Goal: Information Seeking & Learning: Find specific page/section

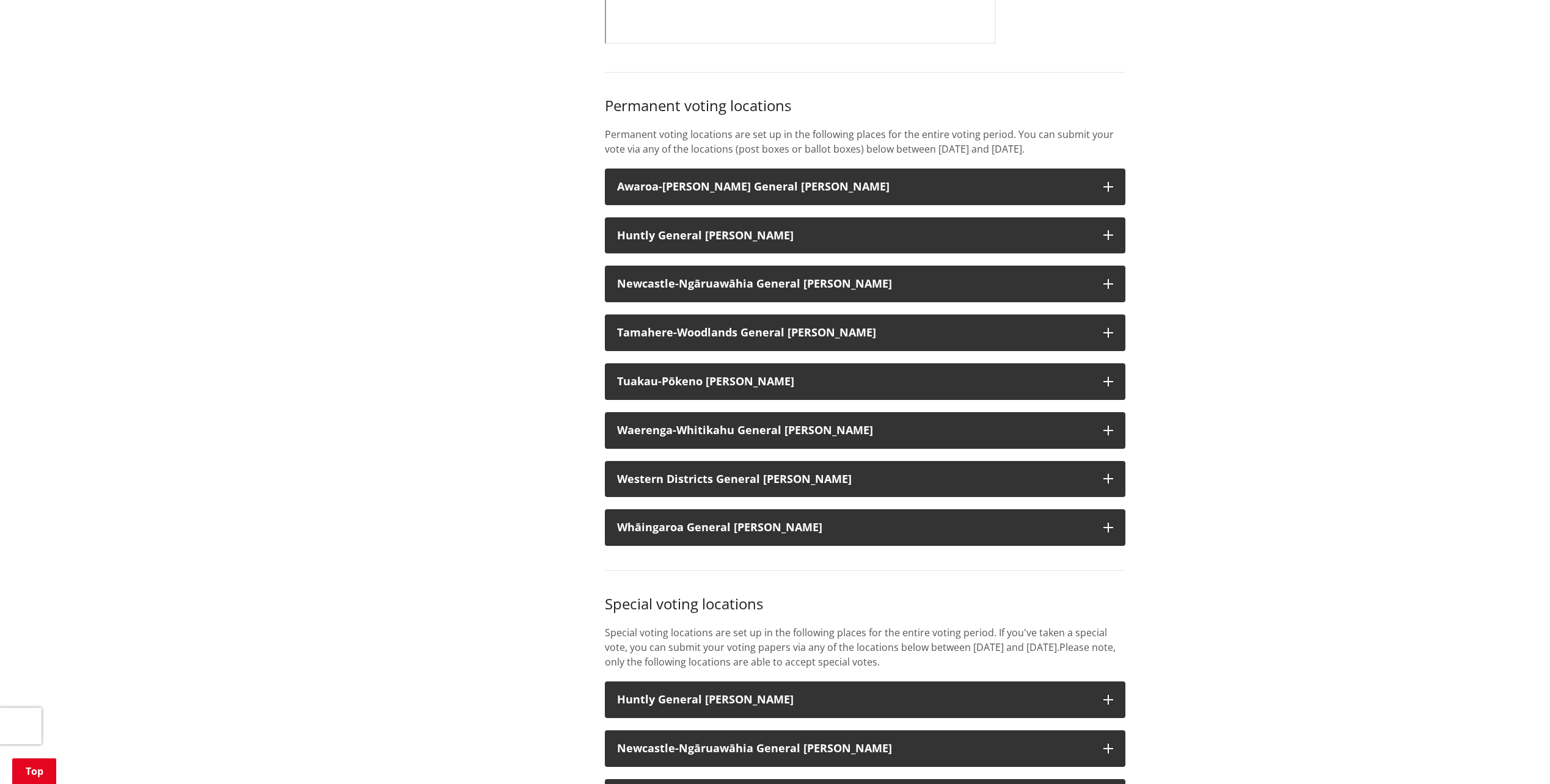
scroll to position [855, 0]
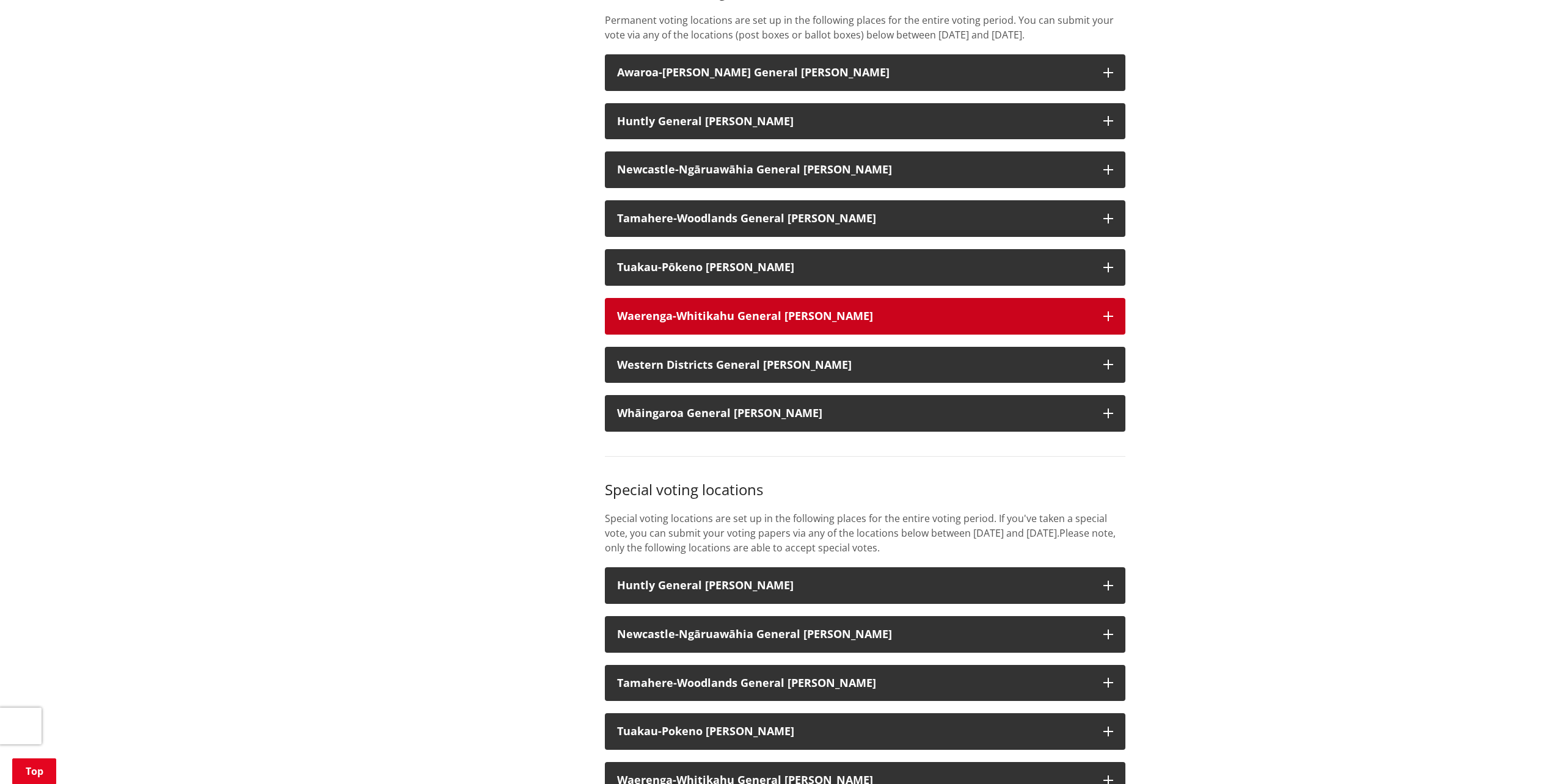
click at [744, 306] on button "Waerenga-Whitikahu General [PERSON_NAME]" at bounding box center [864, 316] width 520 height 36
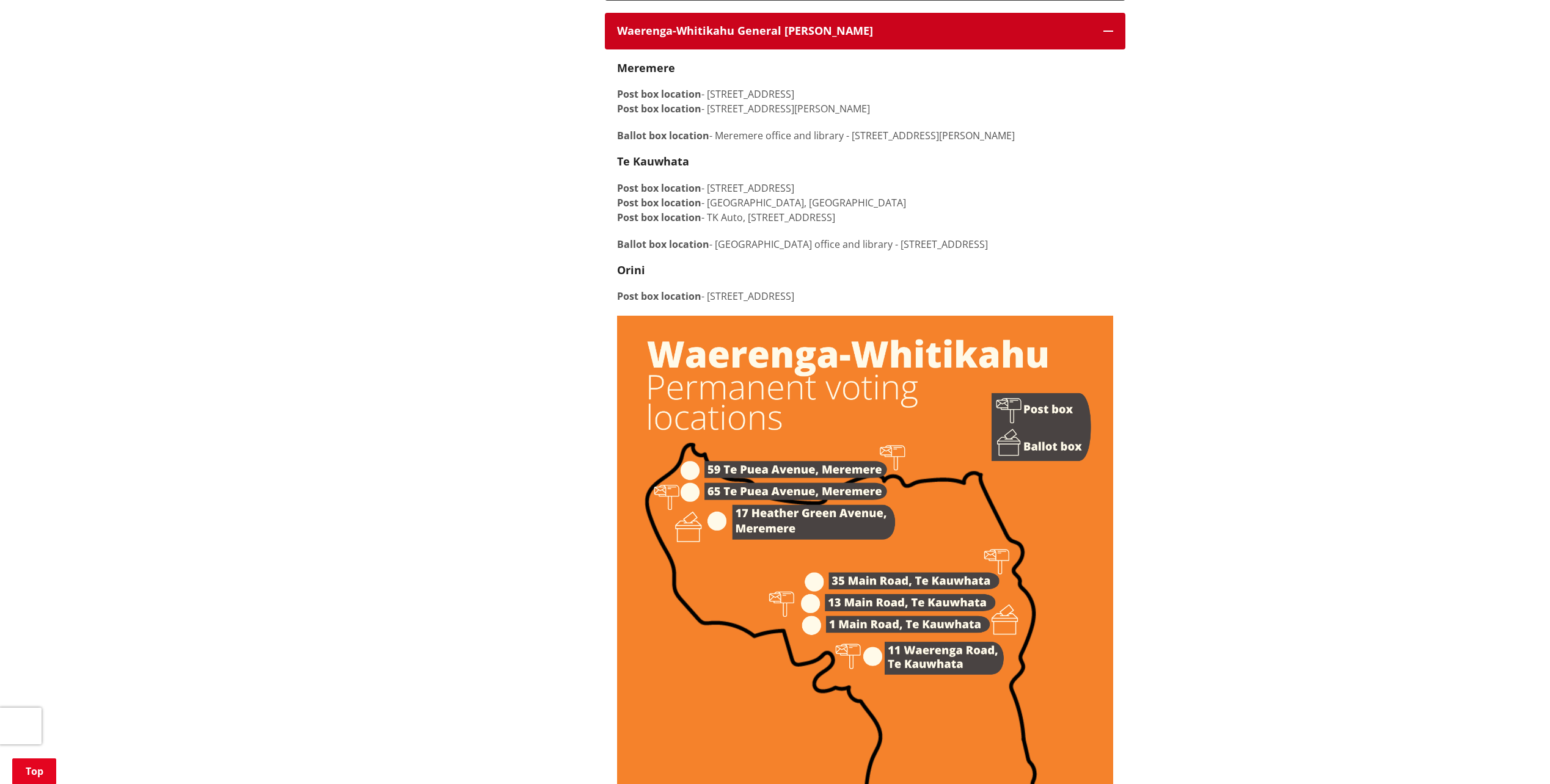
scroll to position [1425, 0]
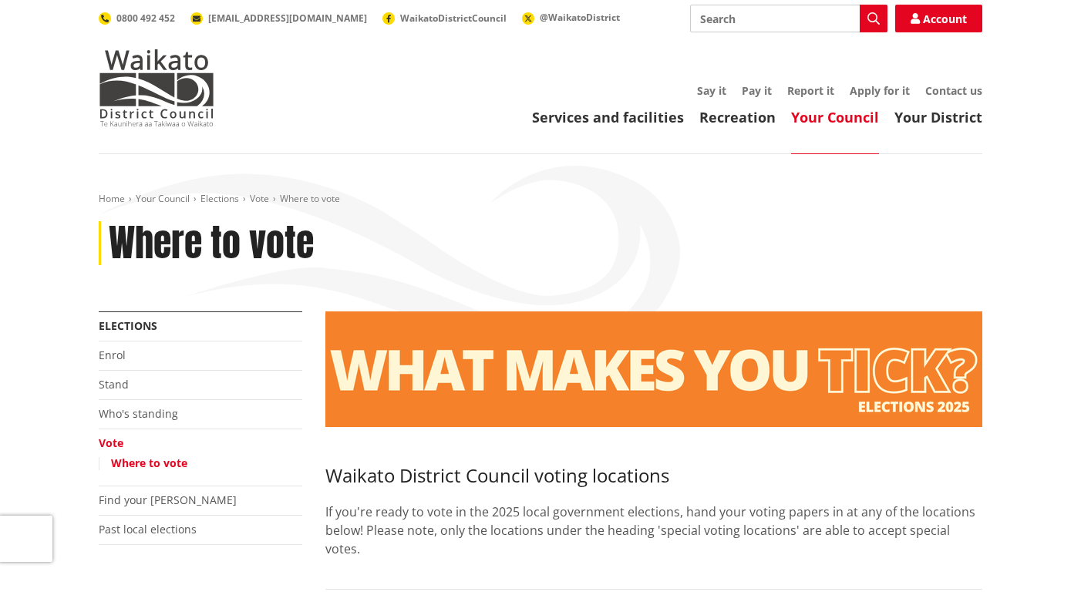
click at [550, 443] on h3 at bounding box center [653, 438] width 657 height 22
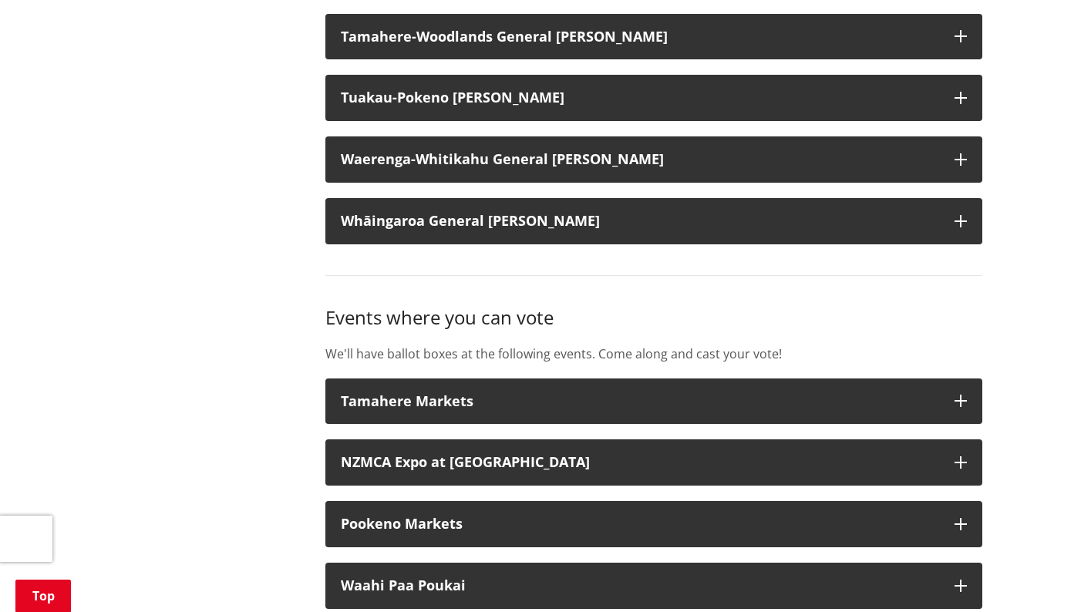
scroll to position [1799, 0]
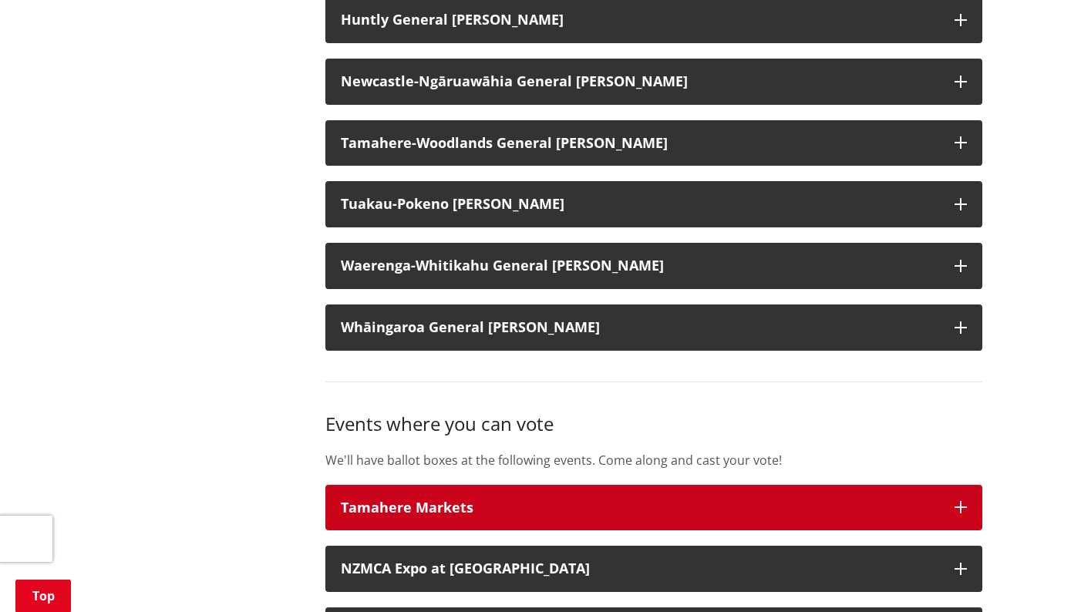
click at [565, 488] on button "Tamahere Markets" at bounding box center [653, 508] width 657 height 46
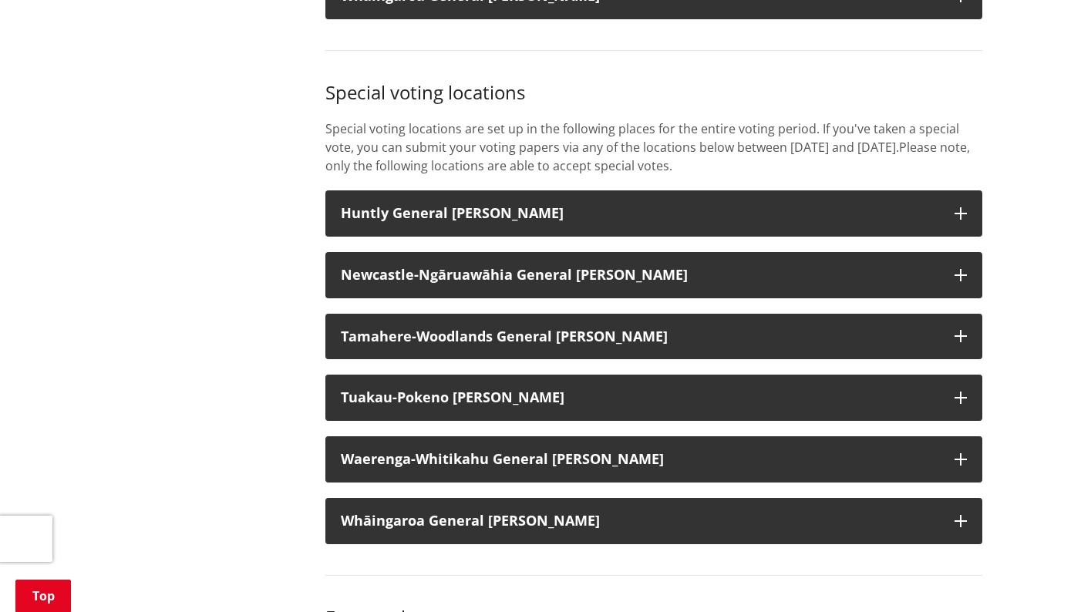
scroll to position [1440, 0]
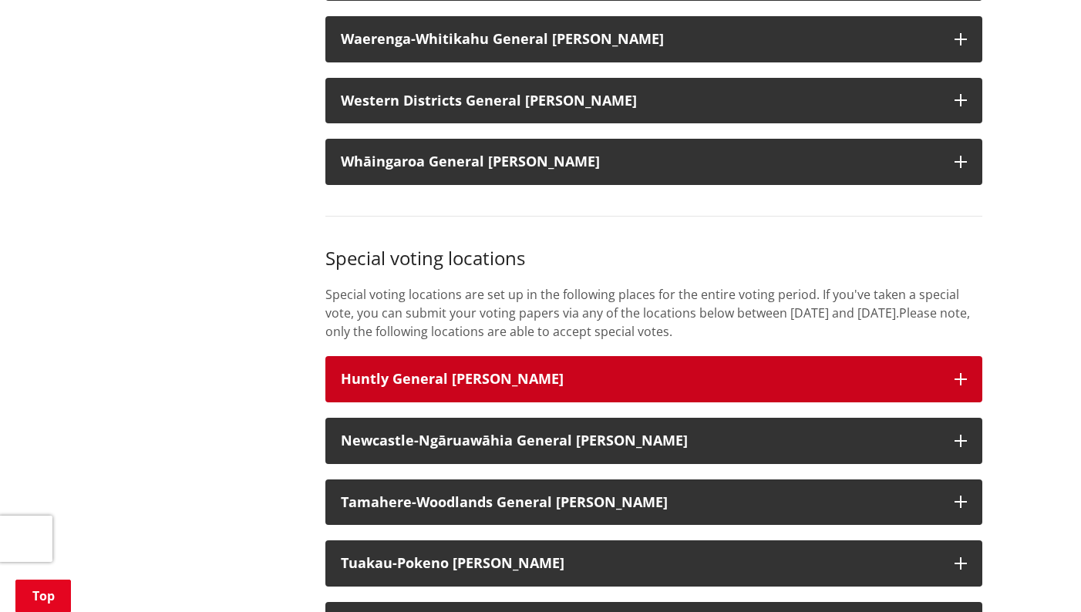
click at [600, 386] on h3 "Huntly General [PERSON_NAME]" at bounding box center [640, 379] width 598 height 15
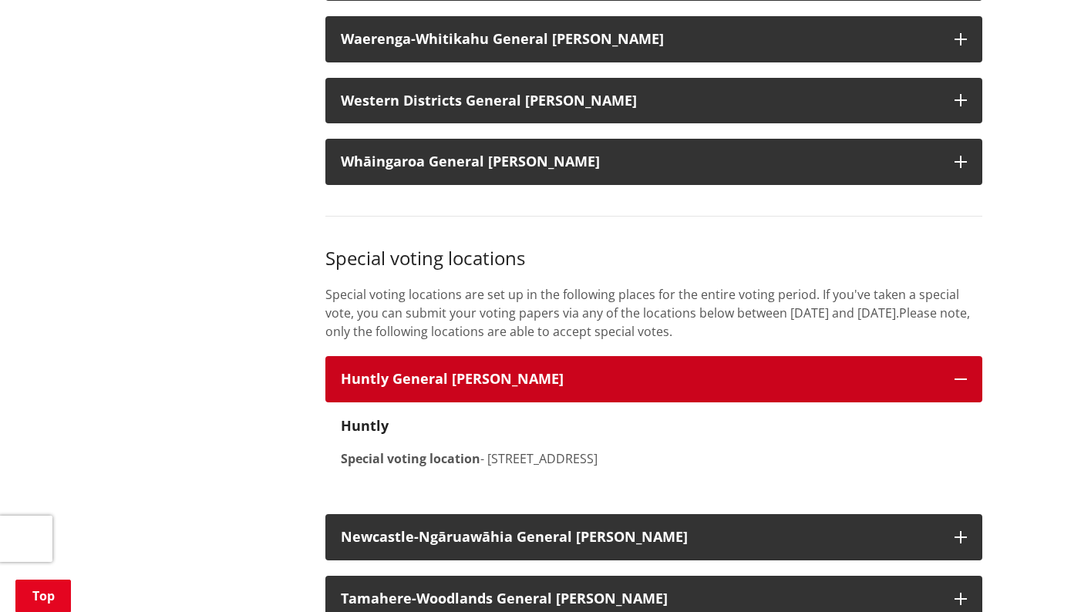
scroll to position [1799, 0]
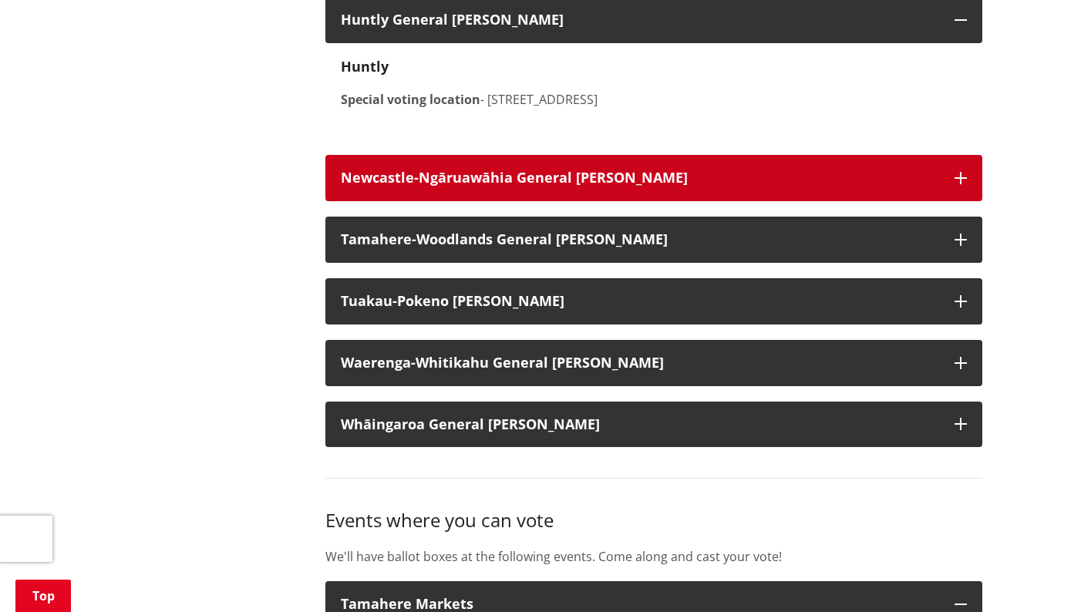
click at [586, 187] on button "Newcastle-Ngāruawāhia General [PERSON_NAME]" at bounding box center [653, 178] width 657 height 46
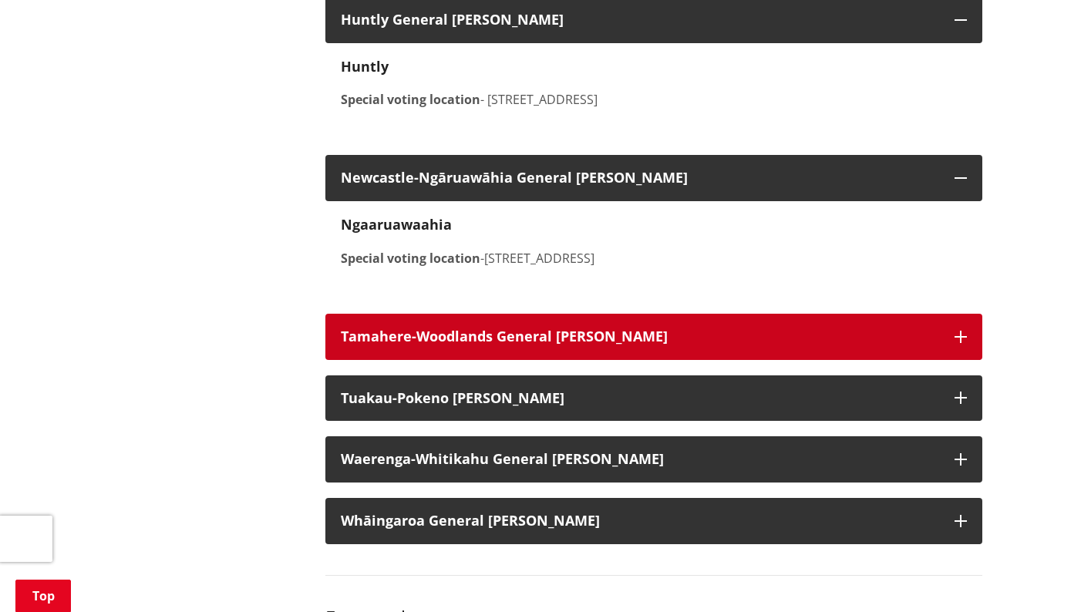
click at [592, 329] on h3 "Tamahere-Woodlands General [PERSON_NAME]" at bounding box center [640, 336] width 598 height 15
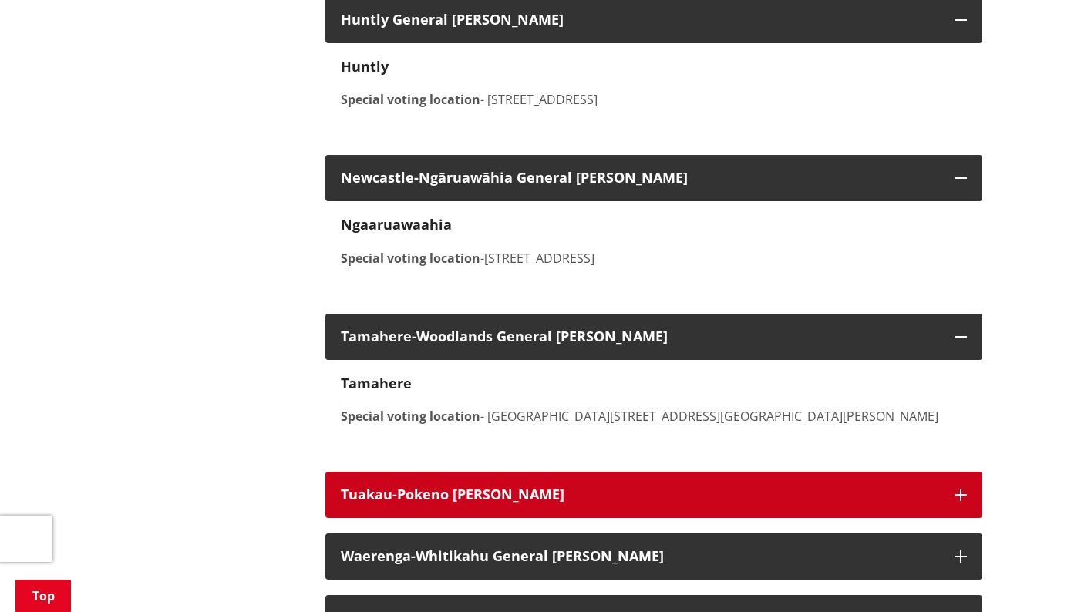
click at [577, 499] on h3 "Tuakau-Pokeno [PERSON_NAME]" at bounding box center [640, 494] width 598 height 15
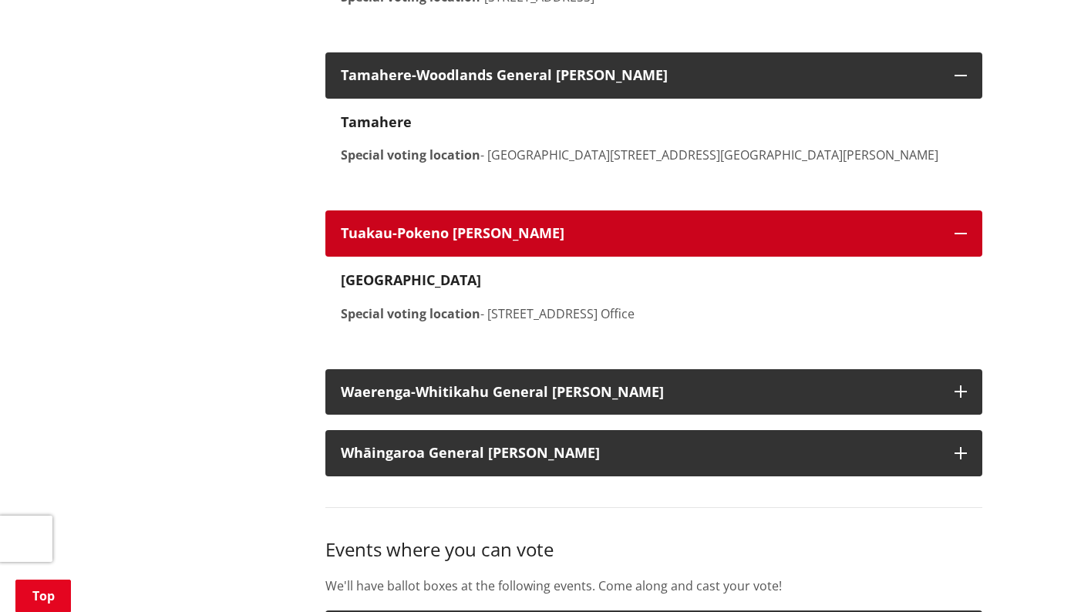
scroll to position [2191, 0]
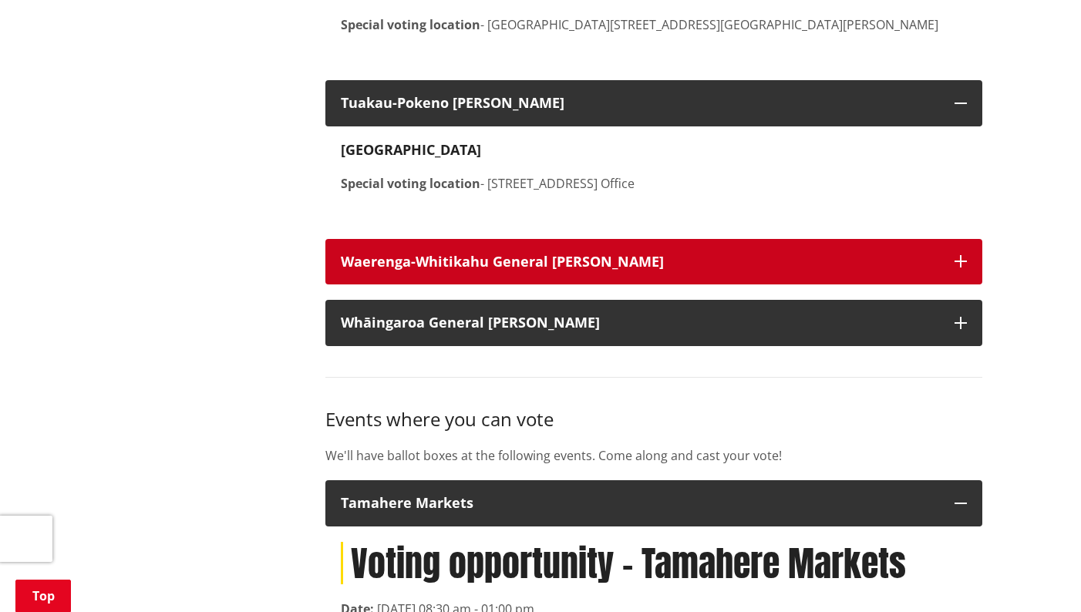
click at [814, 277] on button "Waerenga-Whitikahu General [PERSON_NAME]" at bounding box center [653, 262] width 657 height 46
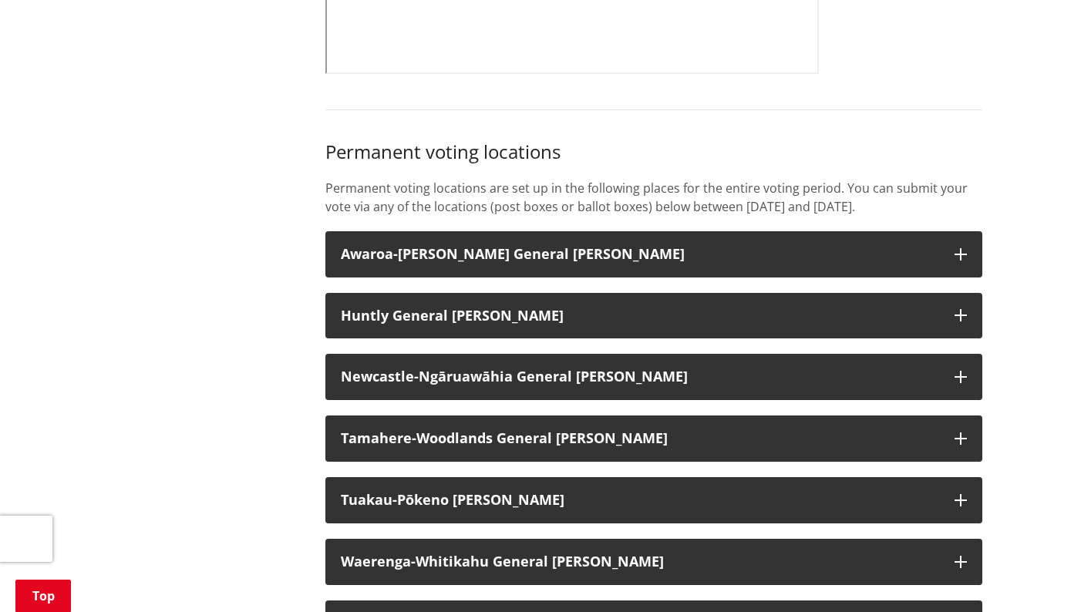
scroll to position [956, 0]
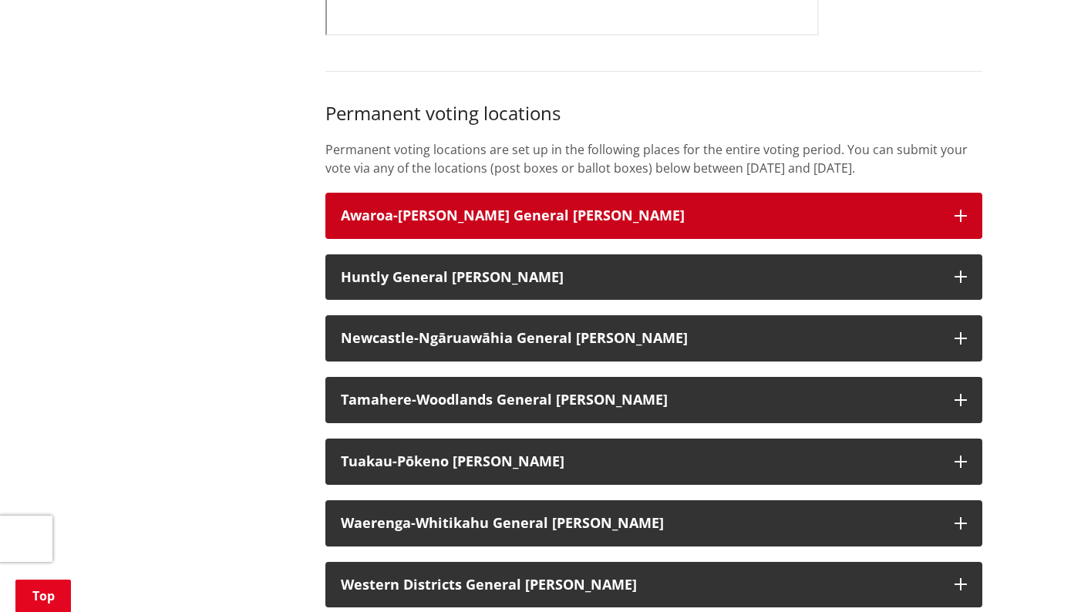
click at [739, 216] on h3 "Awaroa-[PERSON_NAME] General [PERSON_NAME]" at bounding box center [640, 215] width 598 height 15
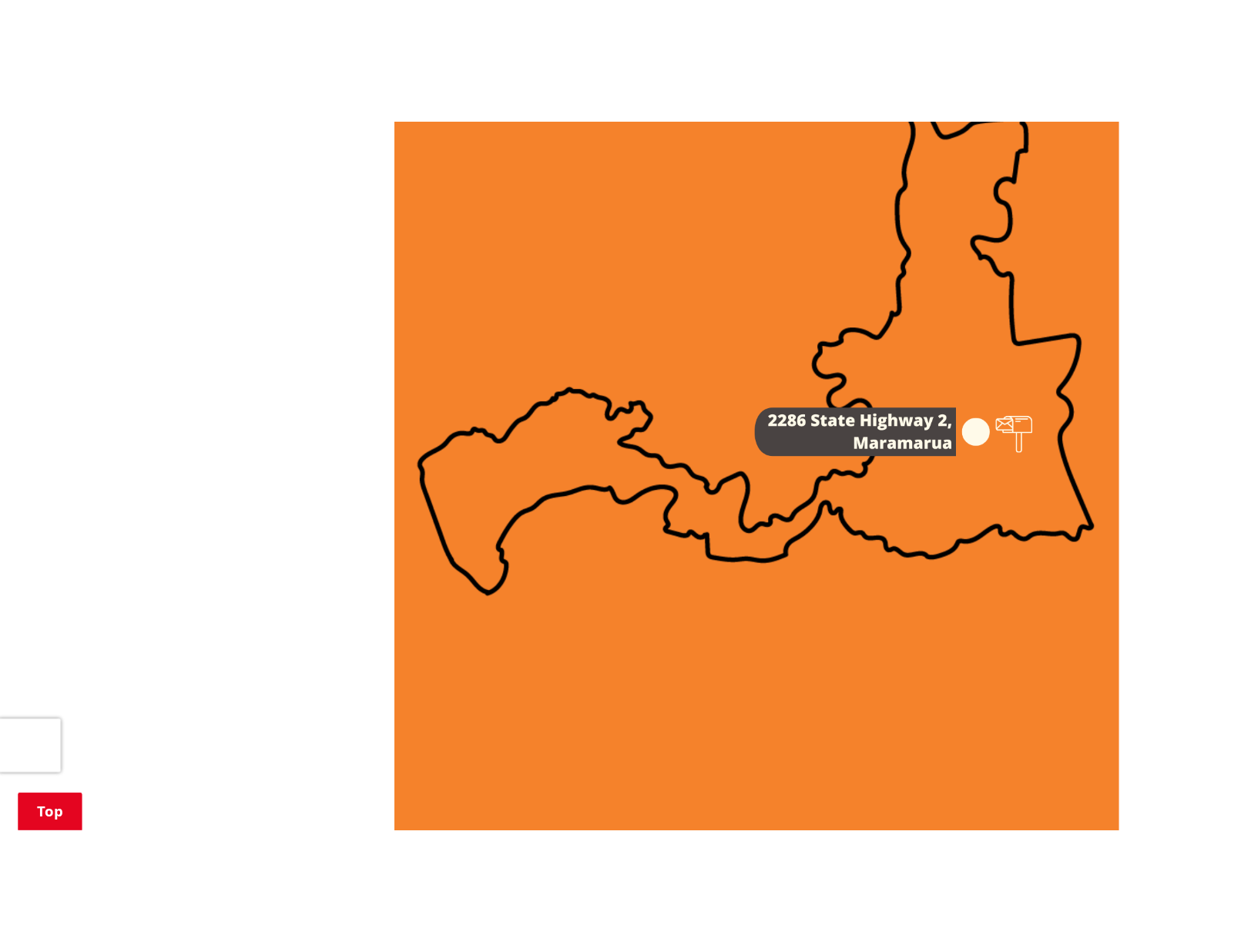
scroll to position [1469, 0]
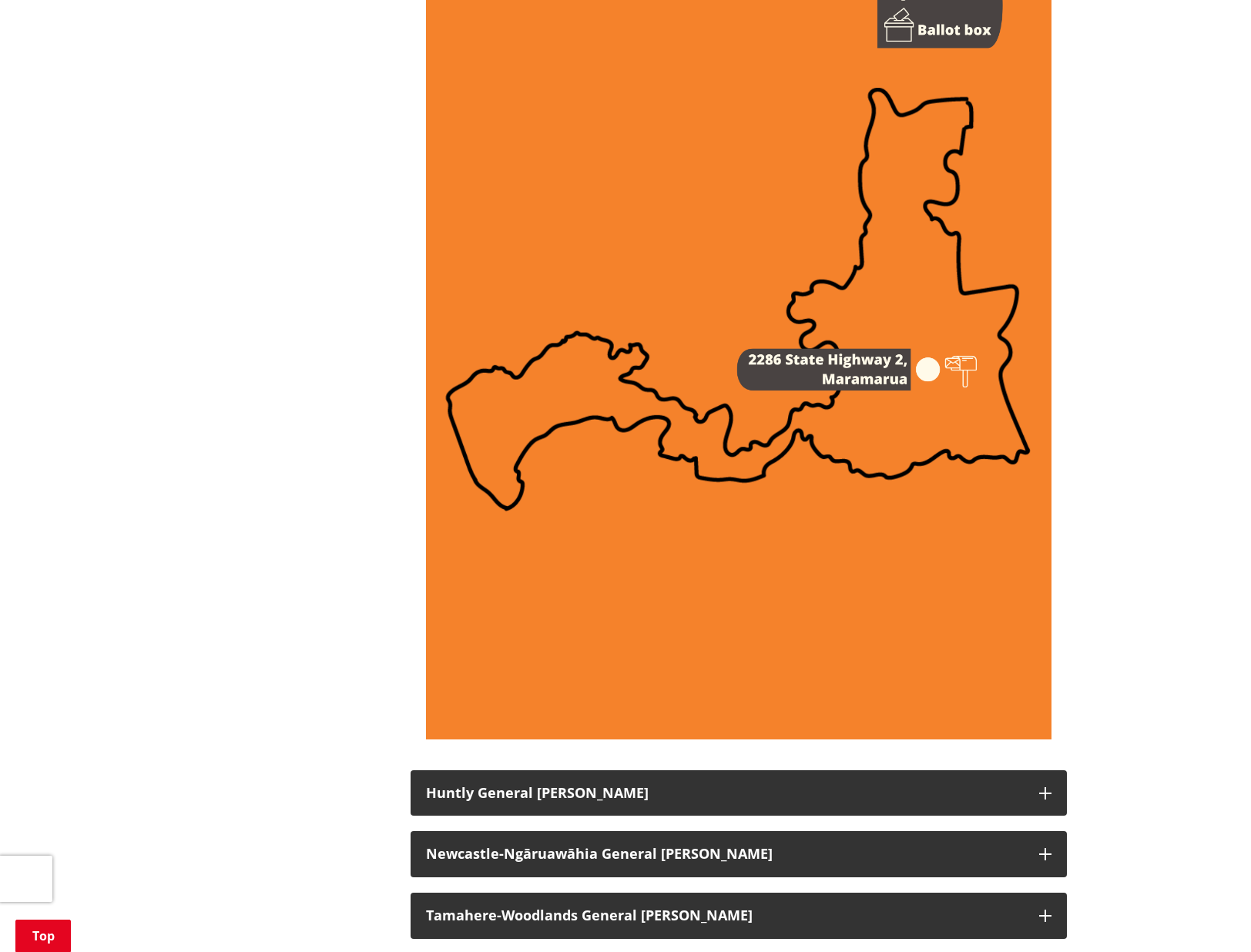
drag, startPoint x: 194, startPoint y: 145, endPoint x: 168, endPoint y: 436, distance: 292.2
